Goal: Complete application form

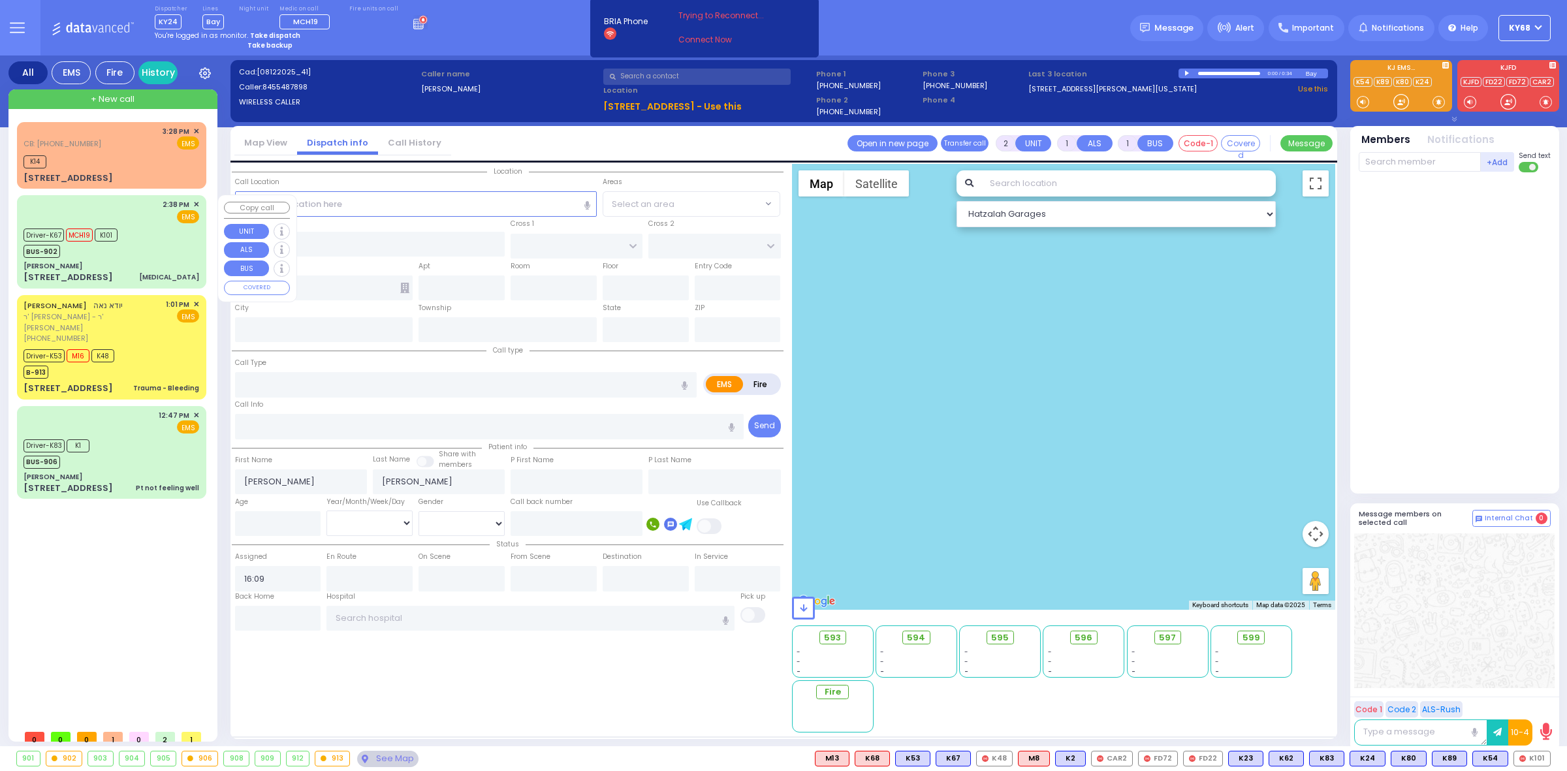
select select
click at [59, 168] on div "CB: (845) 781-6646 3:28 PM ✕ EMS K14" at bounding box center [112, 155] width 184 height 63
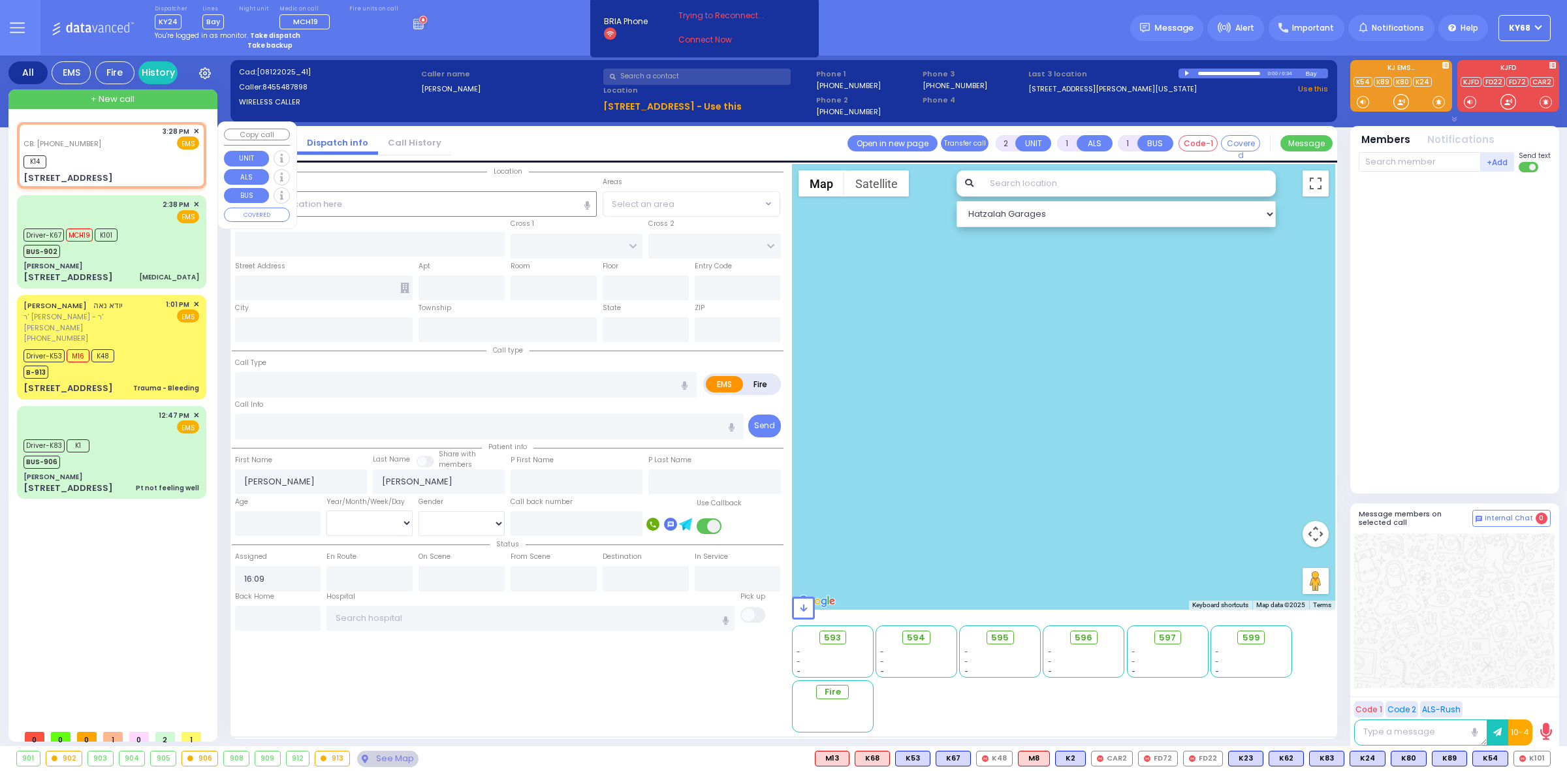
select select
radio input "true"
select select
type input "8457816646"
type input "15:28"
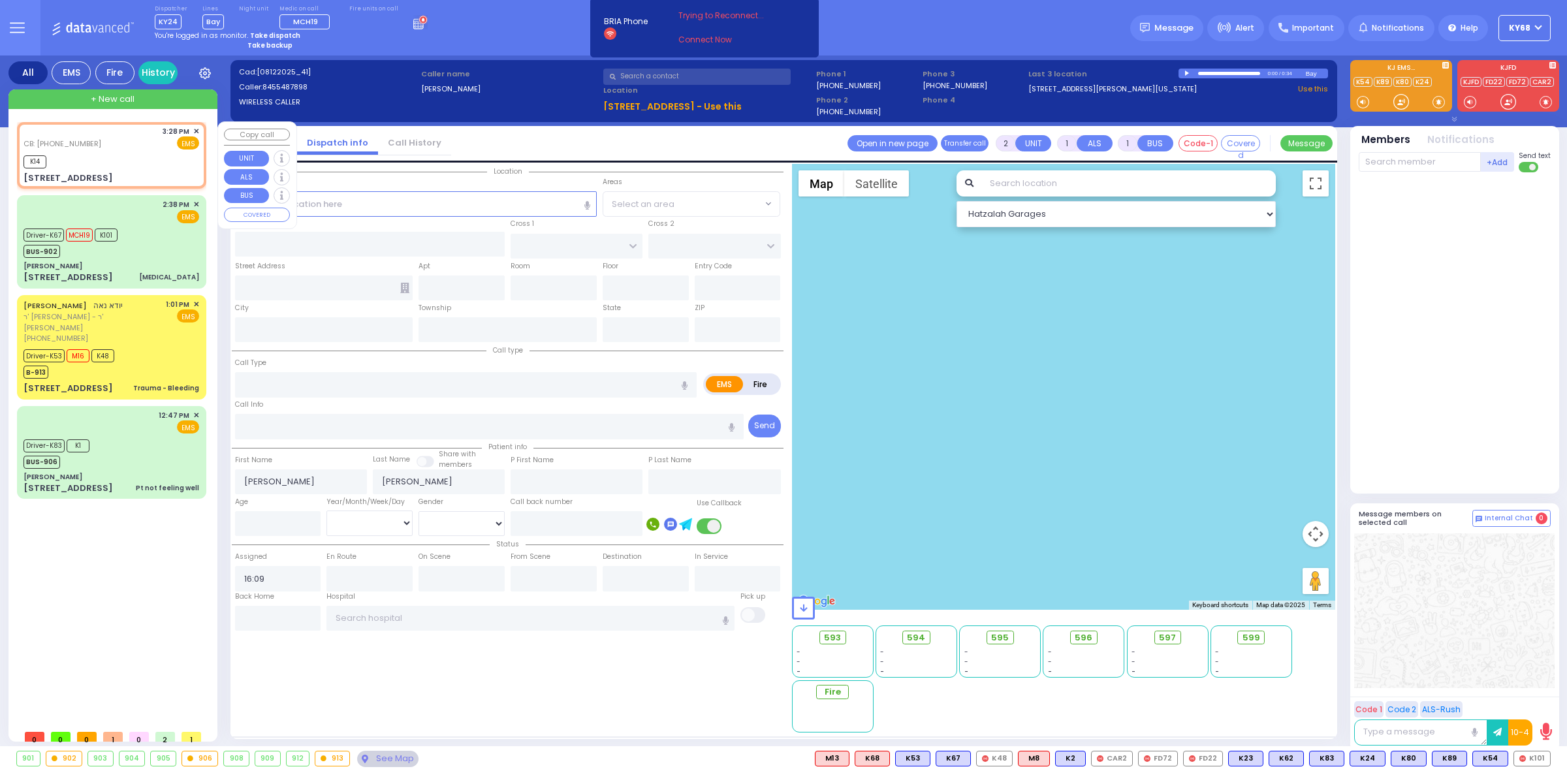
type input "15:28"
type input "PRAG BLVD"
type input "DAJ BLVD"
type input "19 Meron Drive"
type input "Kiryas Joel"
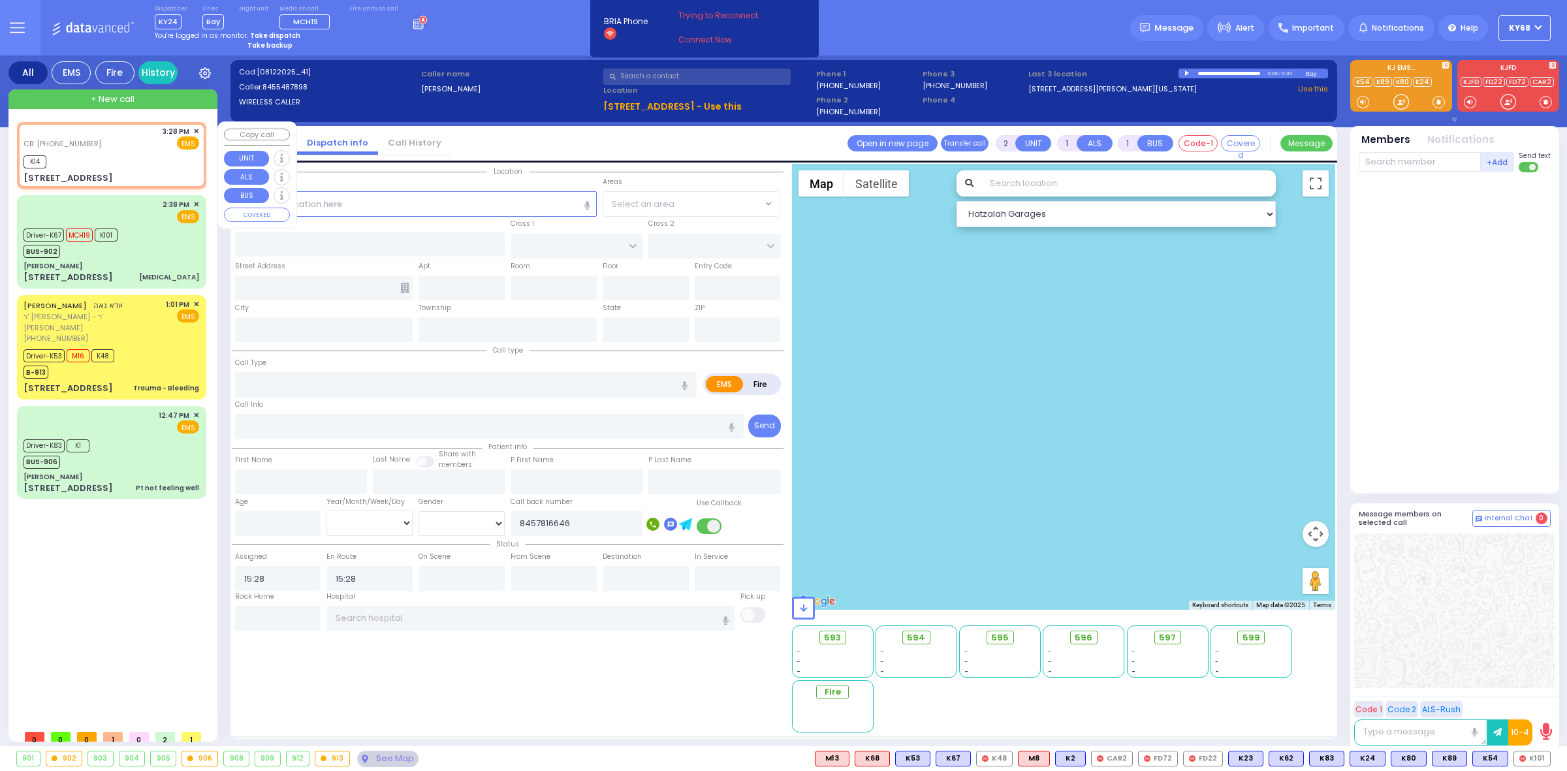
type input "New York"
type input "10950"
select select "SECTION 6"
select select "Hatzalah Garages"
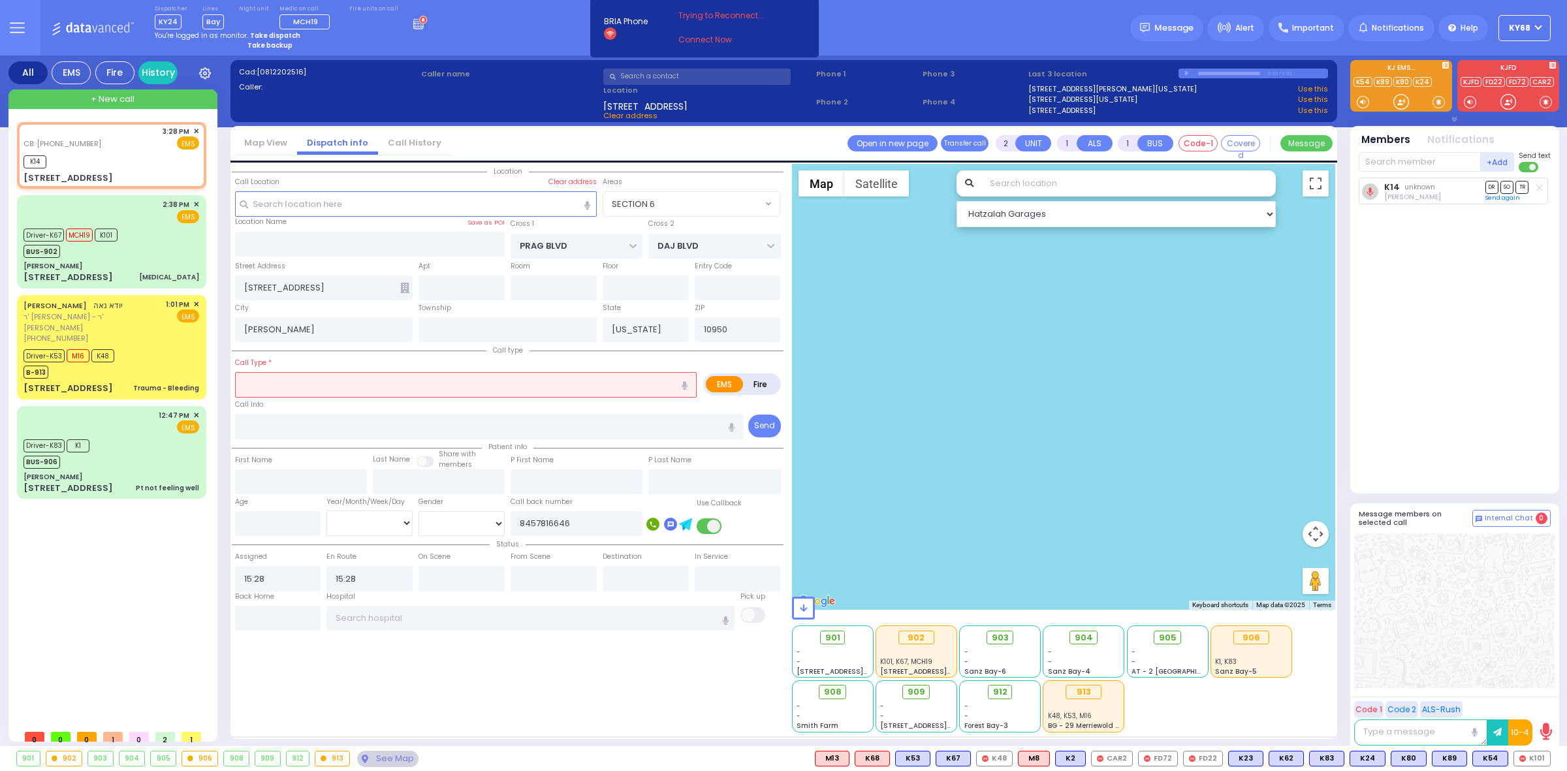
click at [1527, 167] on span at bounding box center [1529, 167] width 21 height 10
click at [866, 161] on input "checkbox" at bounding box center [866, 161] width 0 height 0
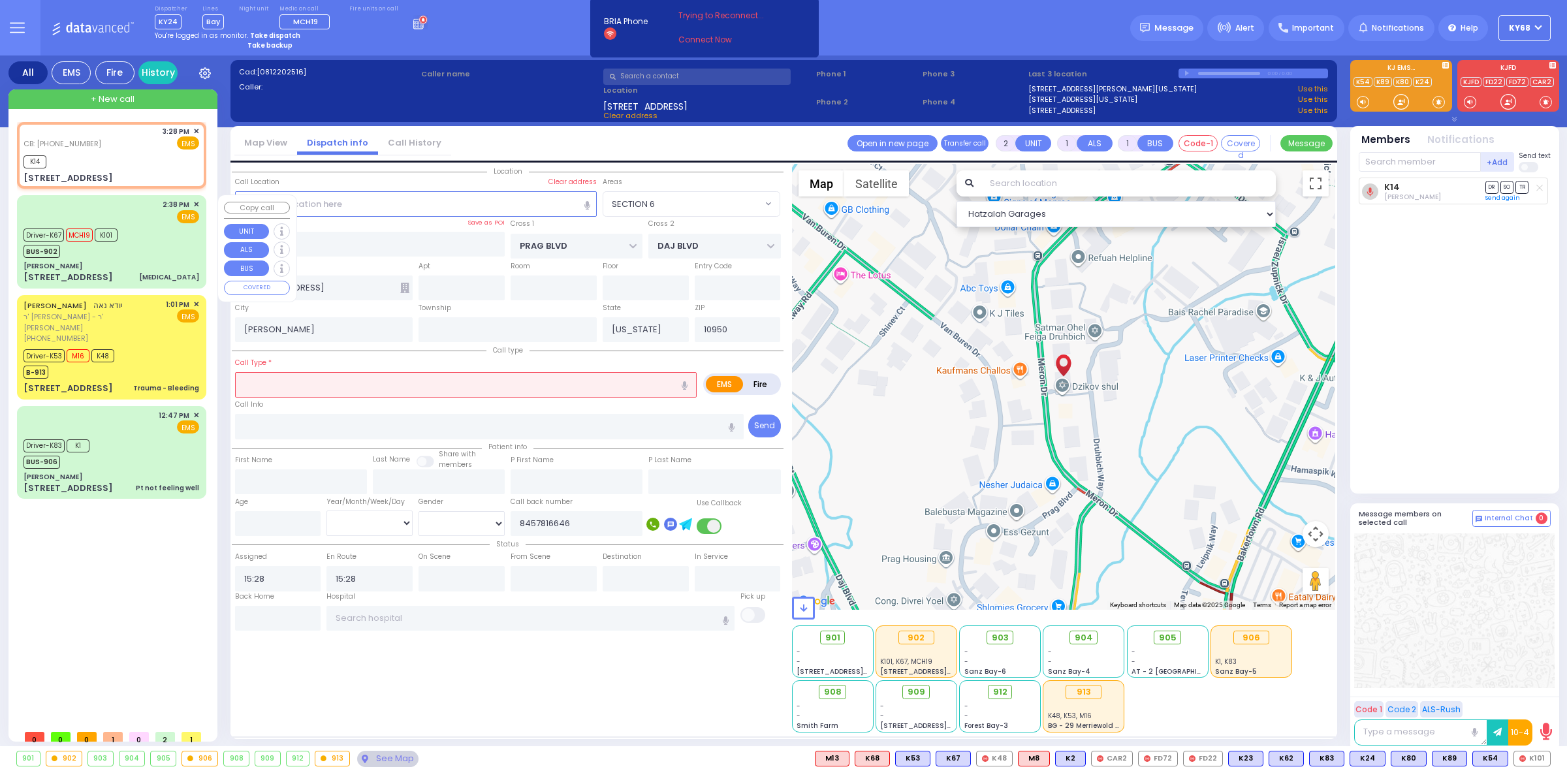
click at [87, 232] on span "MCH19" at bounding box center [79, 235] width 27 height 13
type input "6"
select select
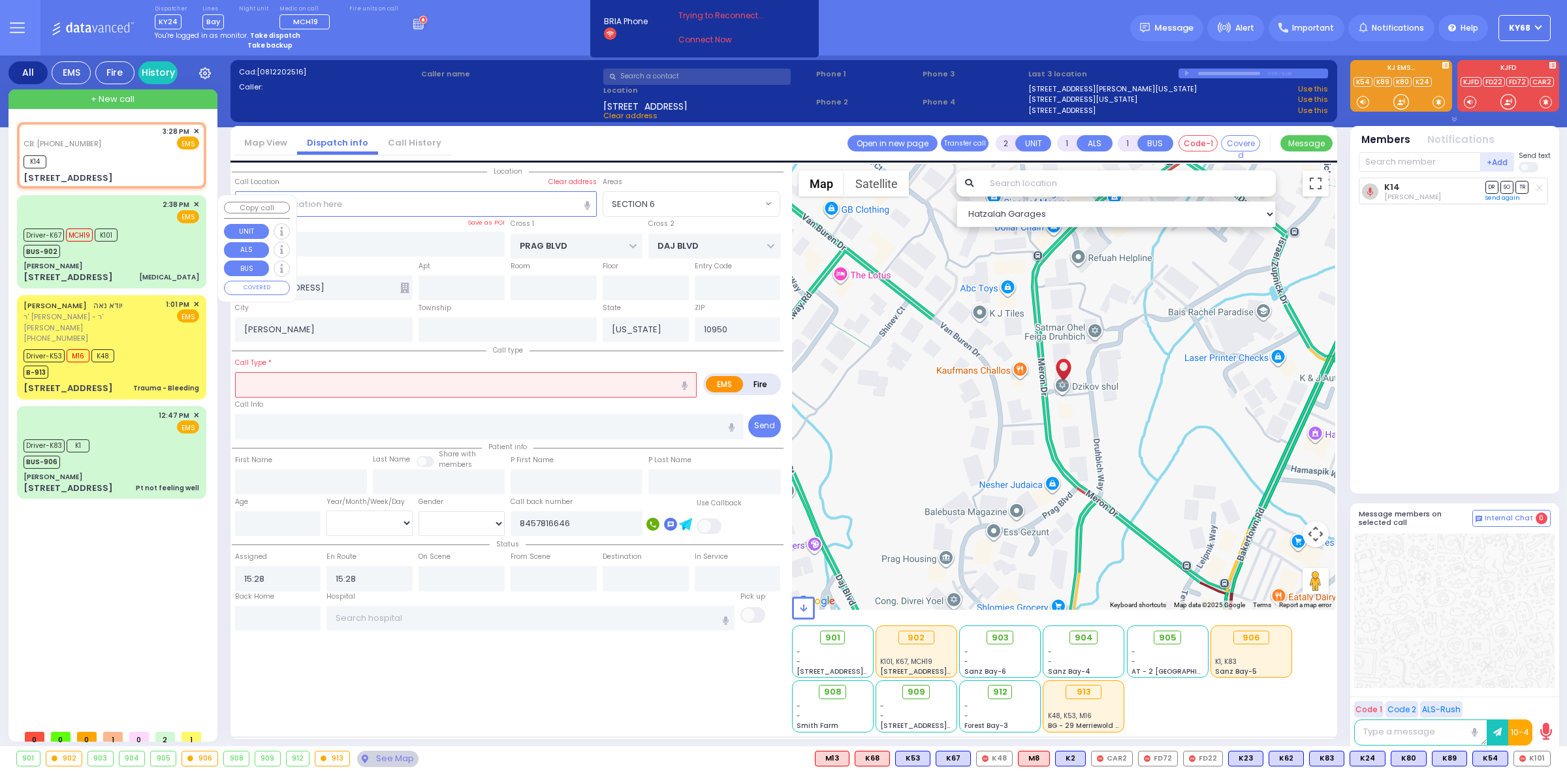
type input "Hypotension"
radio input "true"
type input "Judy"
type input "SCHLESINGER"
type input "72"
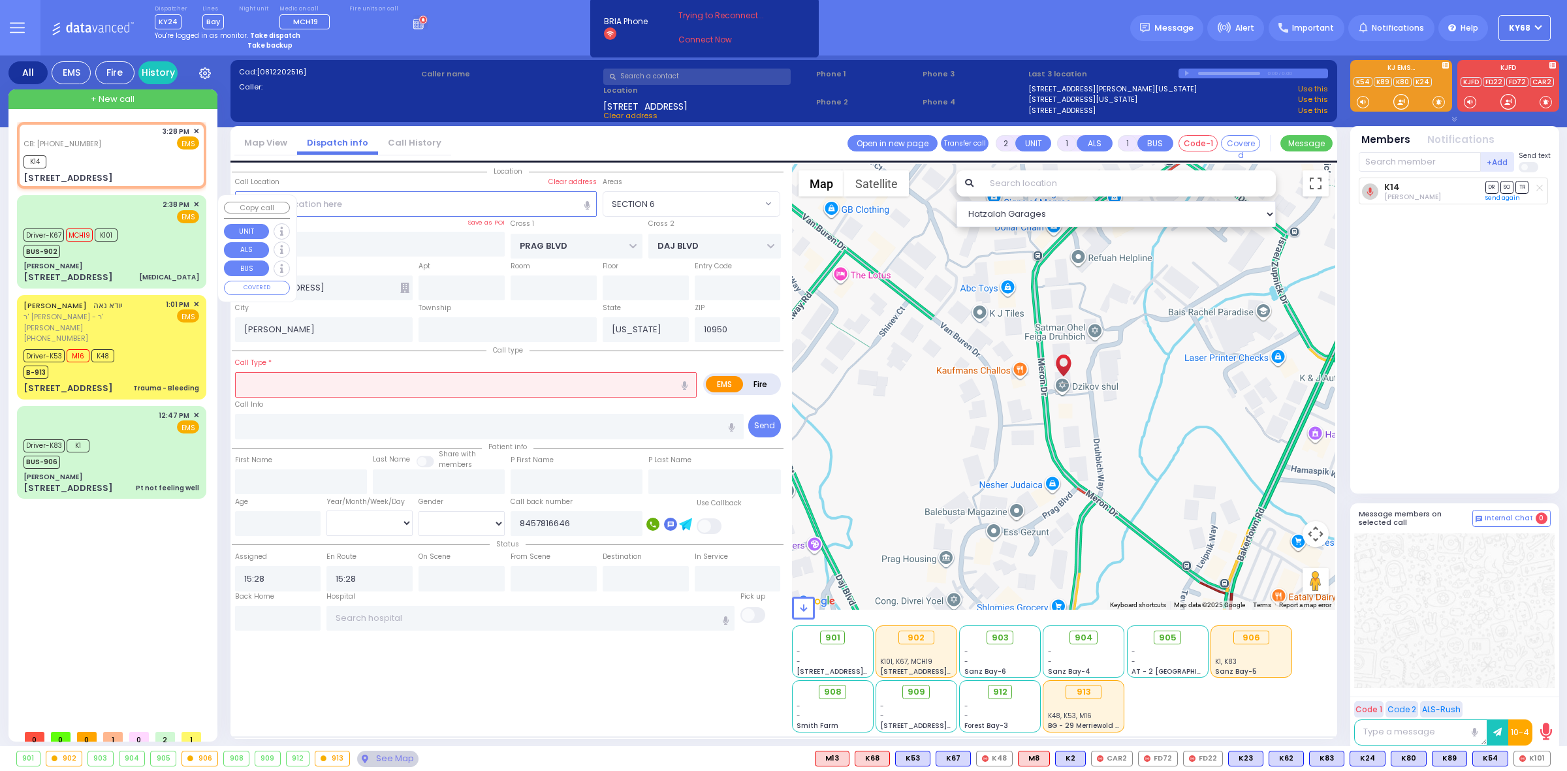
select select "Year"
select select "[DEMOGRAPHIC_DATA]"
type input "14:38"
type input "14:41"
type input "14:43"
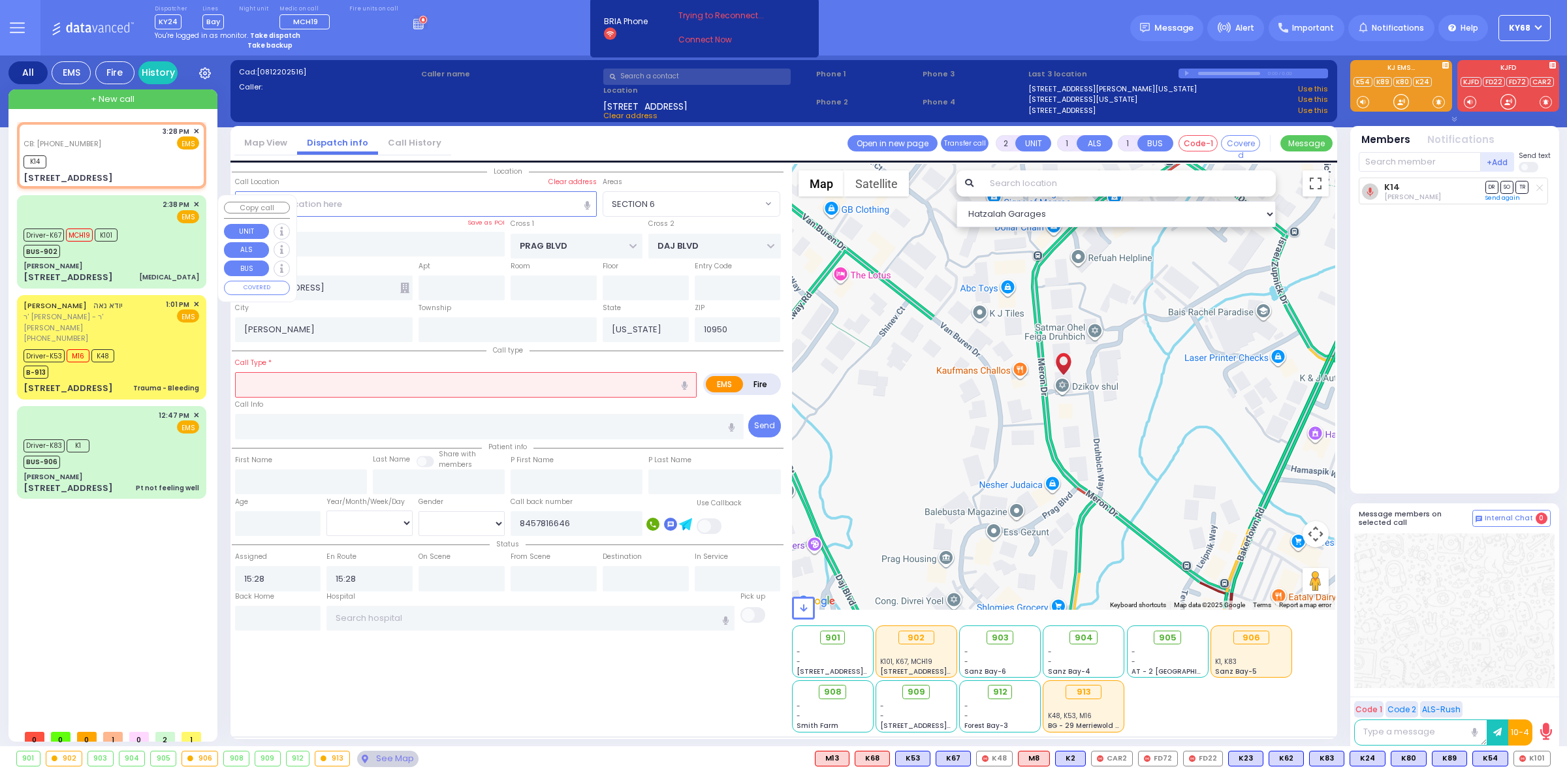
type input "15:10"
type input "15:47"
type input "16:04"
type input "Valley Hospital"
select select "Hatzalah Garages"
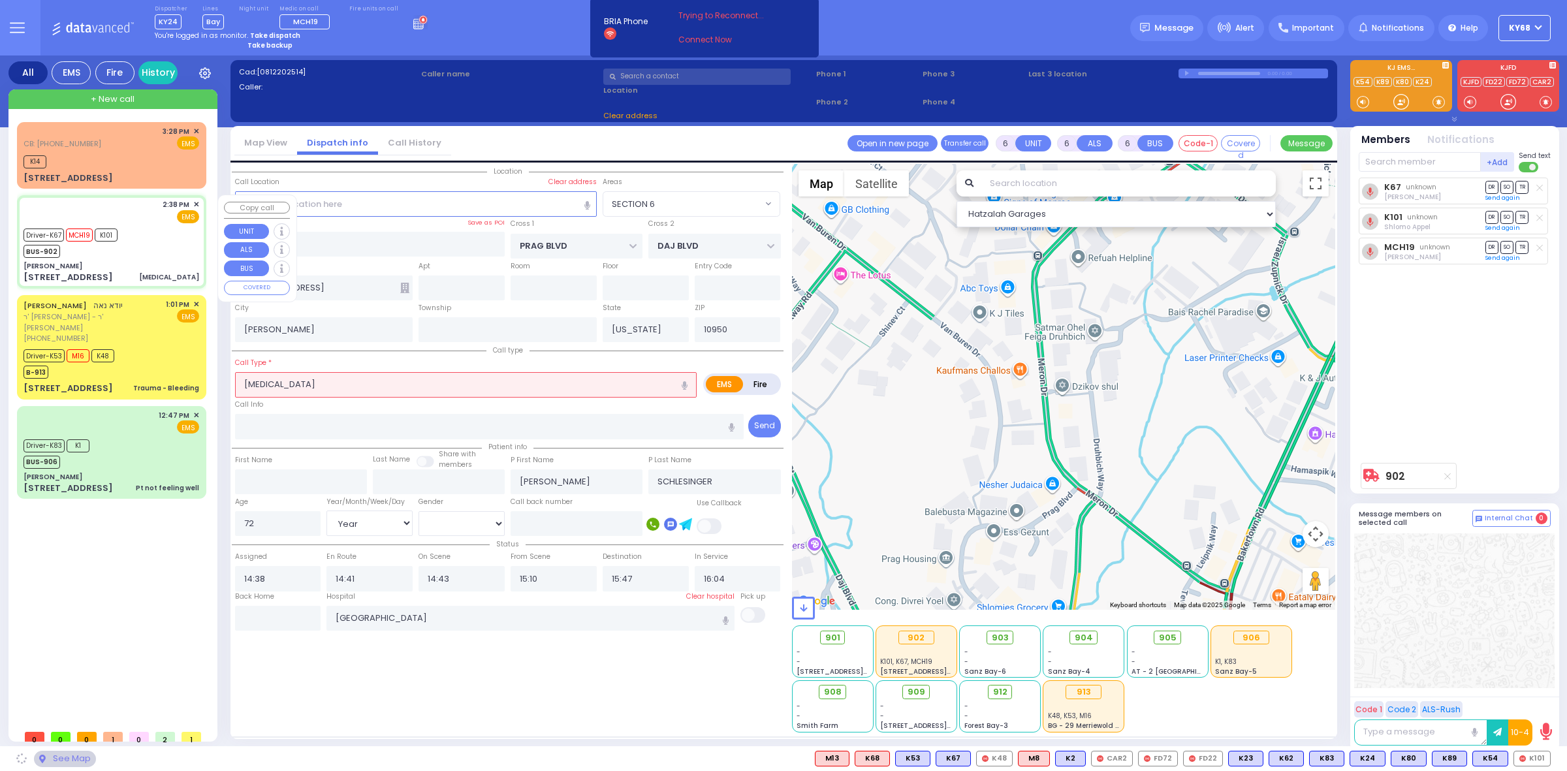
type input "Dr. Markowitz - ZelCare"
type input "BAKERTOWN RD"
type input "3 Hamaspik Way"
type input "011"
select select "SECTION 4"
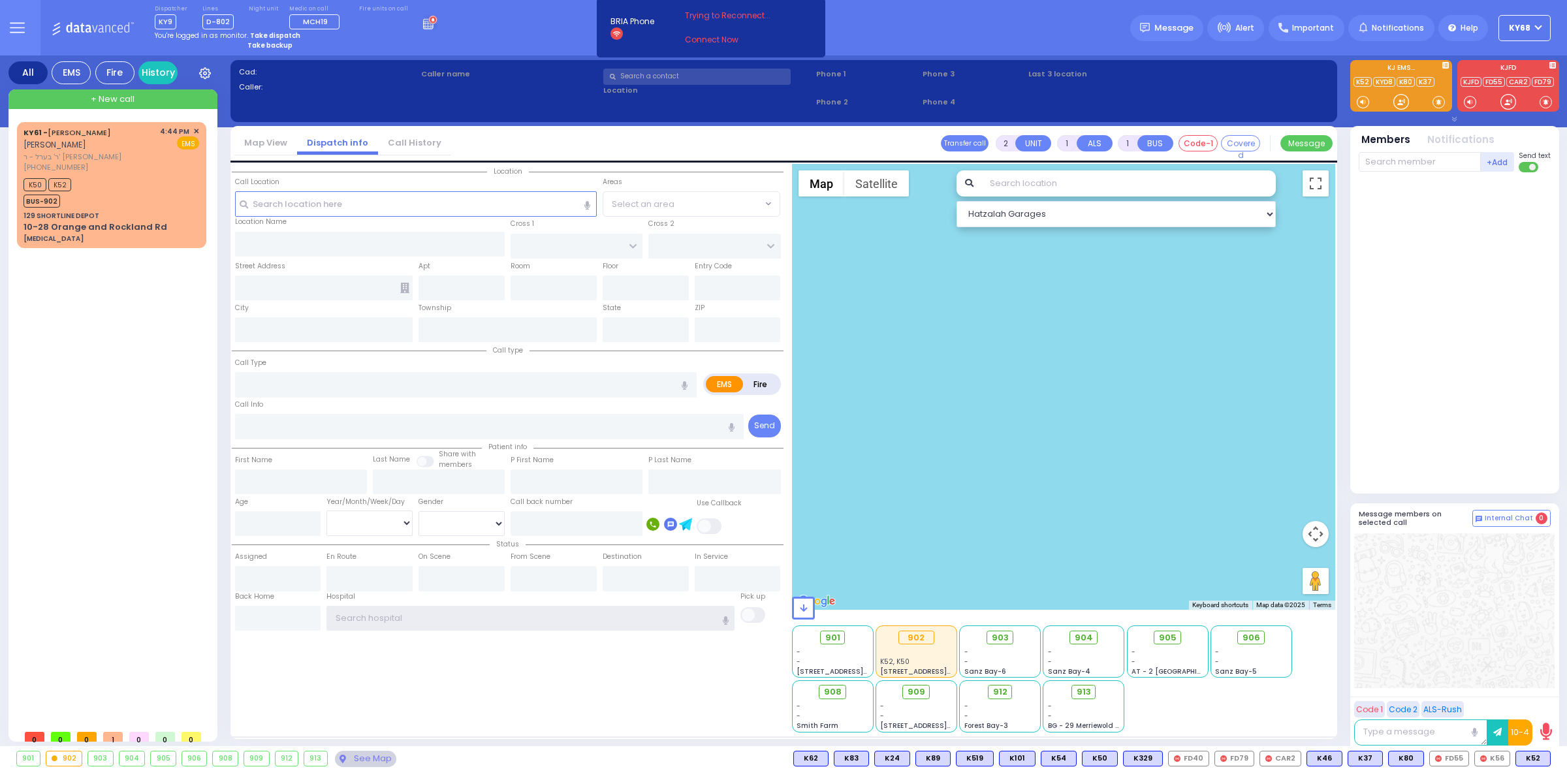
type input "ky68"
click at [410, 45] on div "Take backup" at bounding box center [342, 45] width 190 height 10
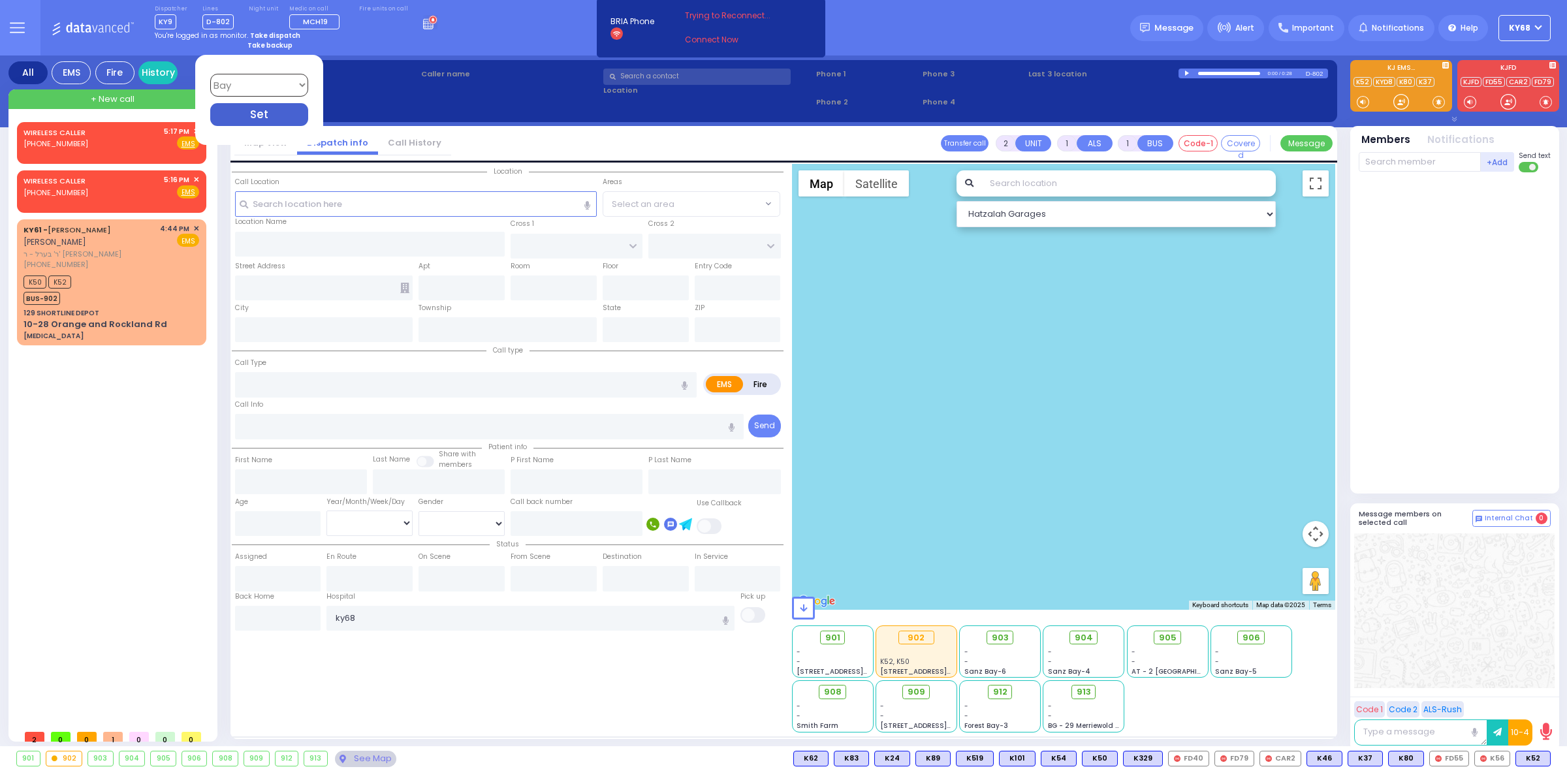
click at [475, 30] on div "Dispatcher KY9 shift has started. Are you ? Lines D-802" at bounding box center [783, 28] width 1567 height 56
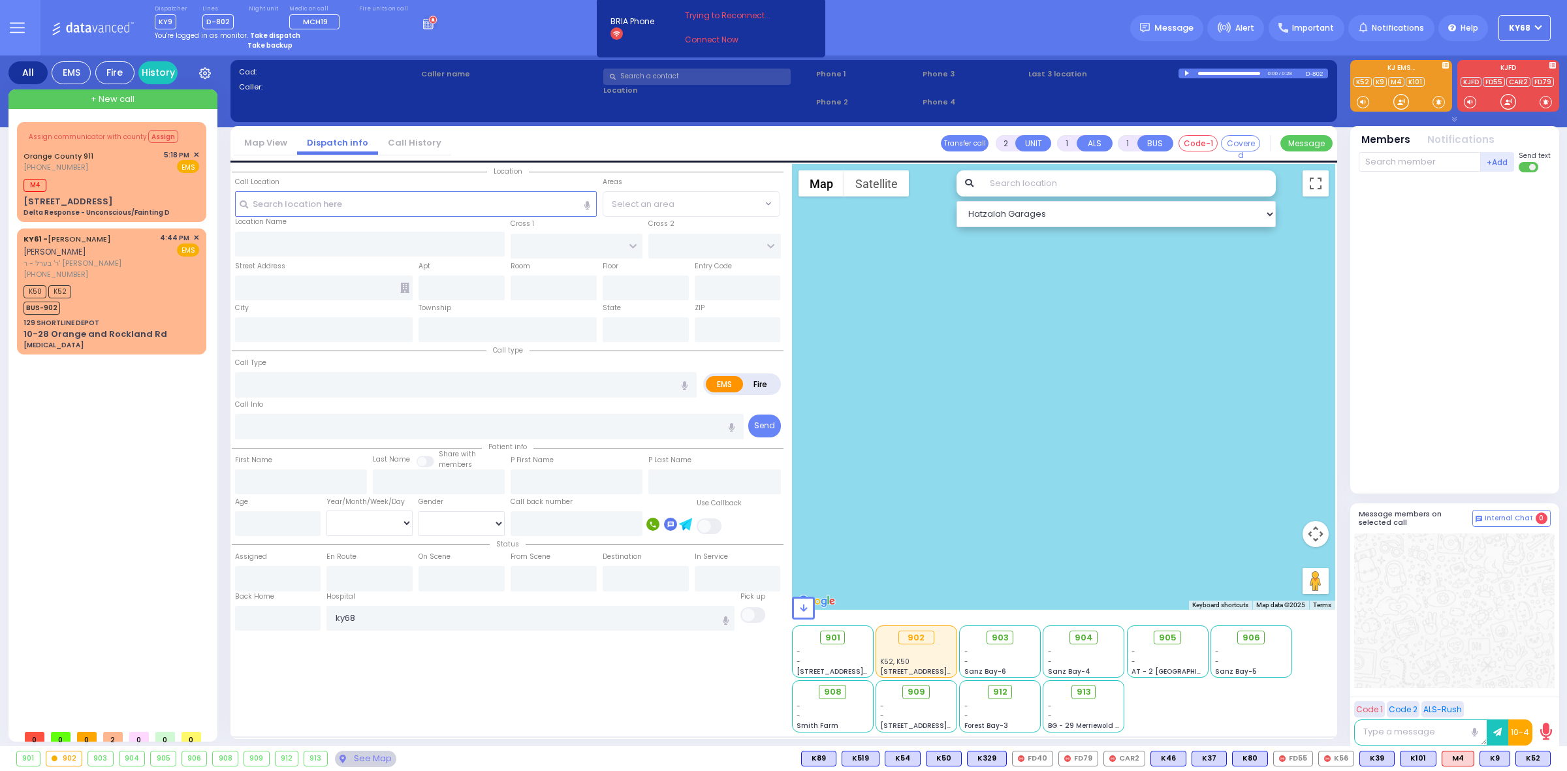
click at [593, 46] on div "just took the line & start dispatching. You will be logged out in BRIA Phone He…" at bounding box center [711, 28] width 237 height 60
